Goal: Transaction & Acquisition: Purchase product/service

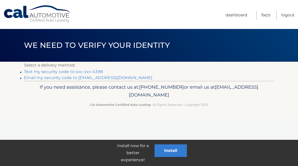
click at [91, 70] on link "Text my security code to xxx-xxx-4398" at bounding box center [63, 71] width 79 height 5
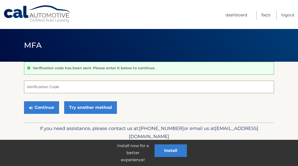
click at [29, 85] on input "Verification Code" at bounding box center [149, 87] width 250 height 13
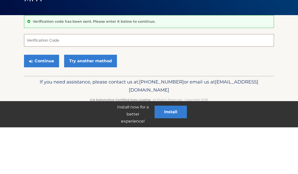
paste input "065677"
type input "065677"
click at [34, 101] on button "Continue" at bounding box center [41, 107] width 35 height 13
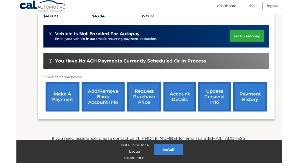
scroll to position [121, 0]
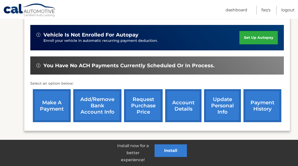
click at [50, 110] on link "make a payment" at bounding box center [52, 105] width 38 height 33
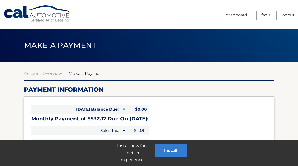
select select "MzkyMzJjMGMtY2E4YS00NzI2LWJhZjEtNGZjNzgyZWM1YzZm"
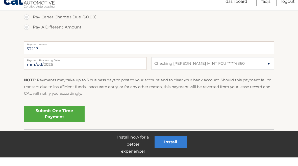
scroll to position [193, 0]
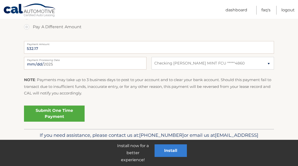
click at [33, 107] on link "Submit One Time Payment" at bounding box center [54, 114] width 61 height 16
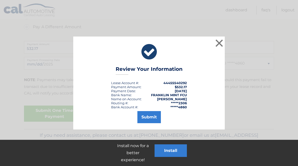
click at [219, 42] on button "×" at bounding box center [219, 43] width 10 height 10
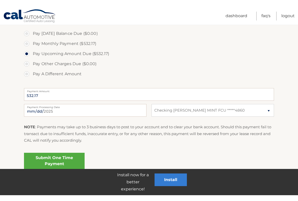
scroll to position [147, 0]
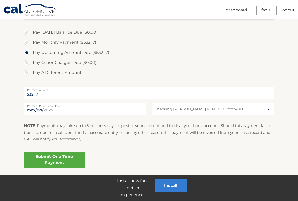
click at [56, 156] on link "Submit One Time Payment" at bounding box center [54, 159] width 61 height 16
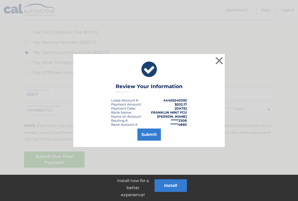
click at [149, 134] on button "Submit" at bounding box center [148, 134] width 23 height 12
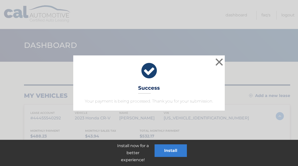
click at [223, 58] on button "×" at bounding box center [219, 62] width 10 height 10
